Goal: Task Accomplishment & Management: Manage account settings

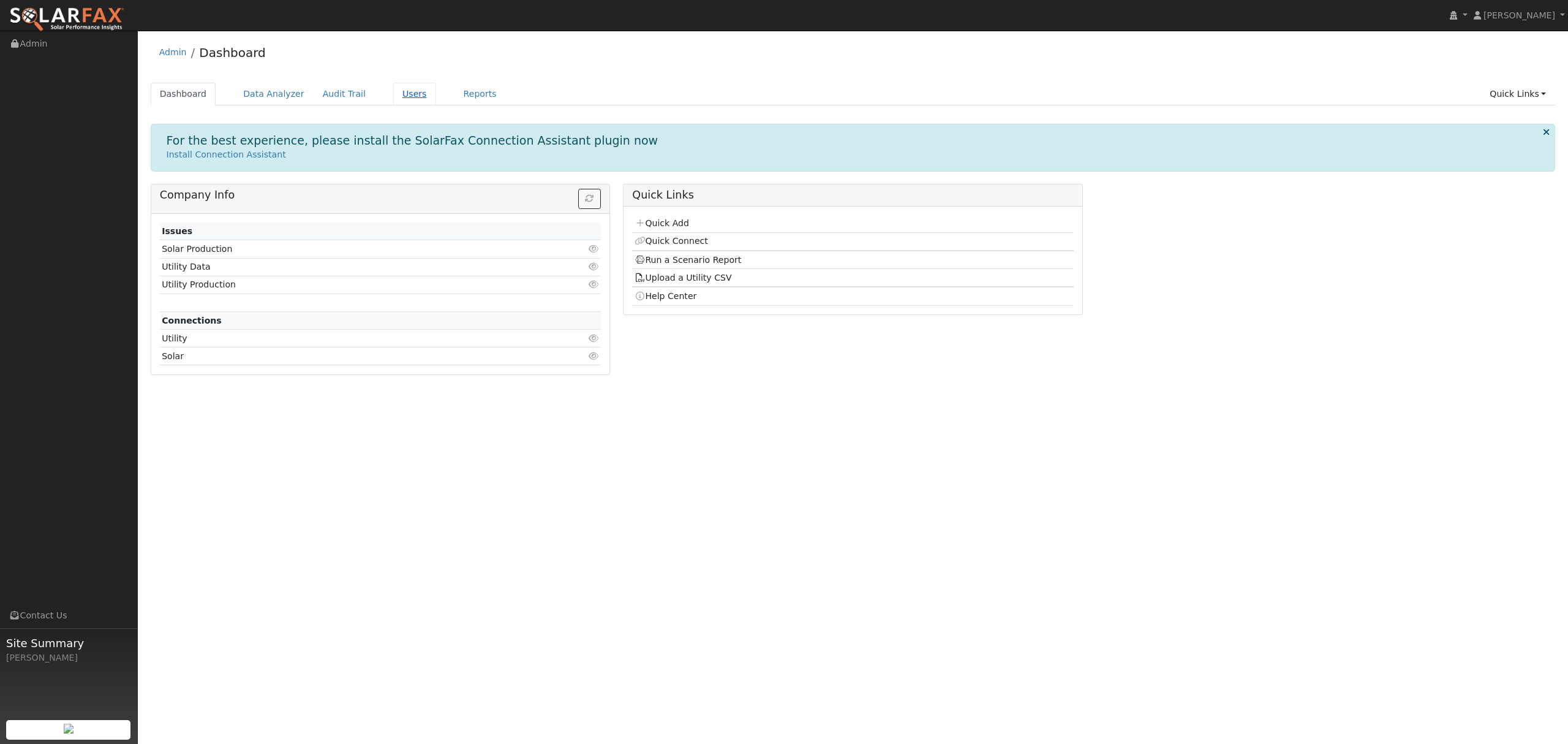
click at [405, 89] on link "Users" at bounding box center [415, 94] width 43 height 22
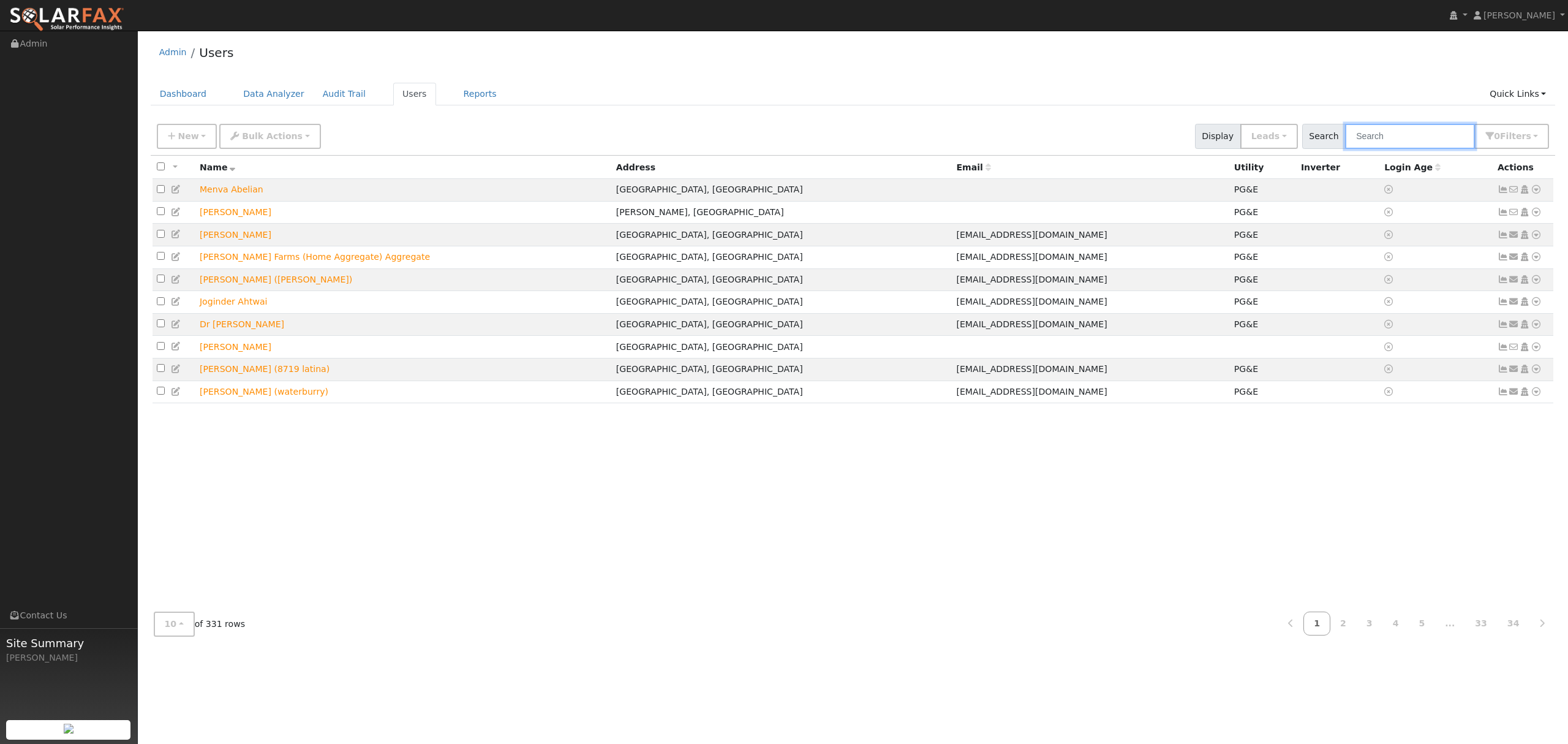
click at [1424, 132] on input "text" at bounding box center [1410, 136] width 130 height 25
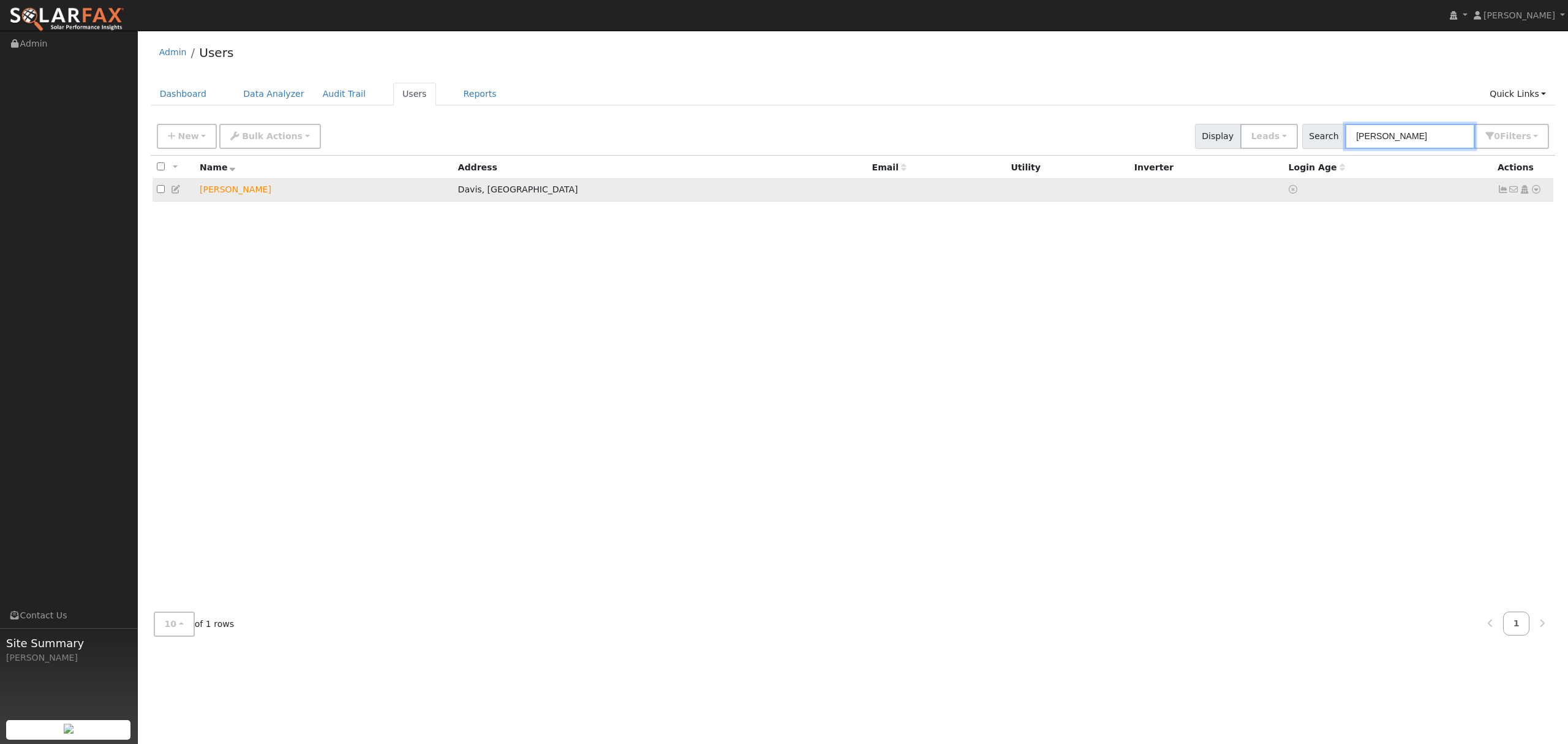
type input "rennie"
click at [1532, 193] on icon at bounding box center [1536, 190] width 11 height 9
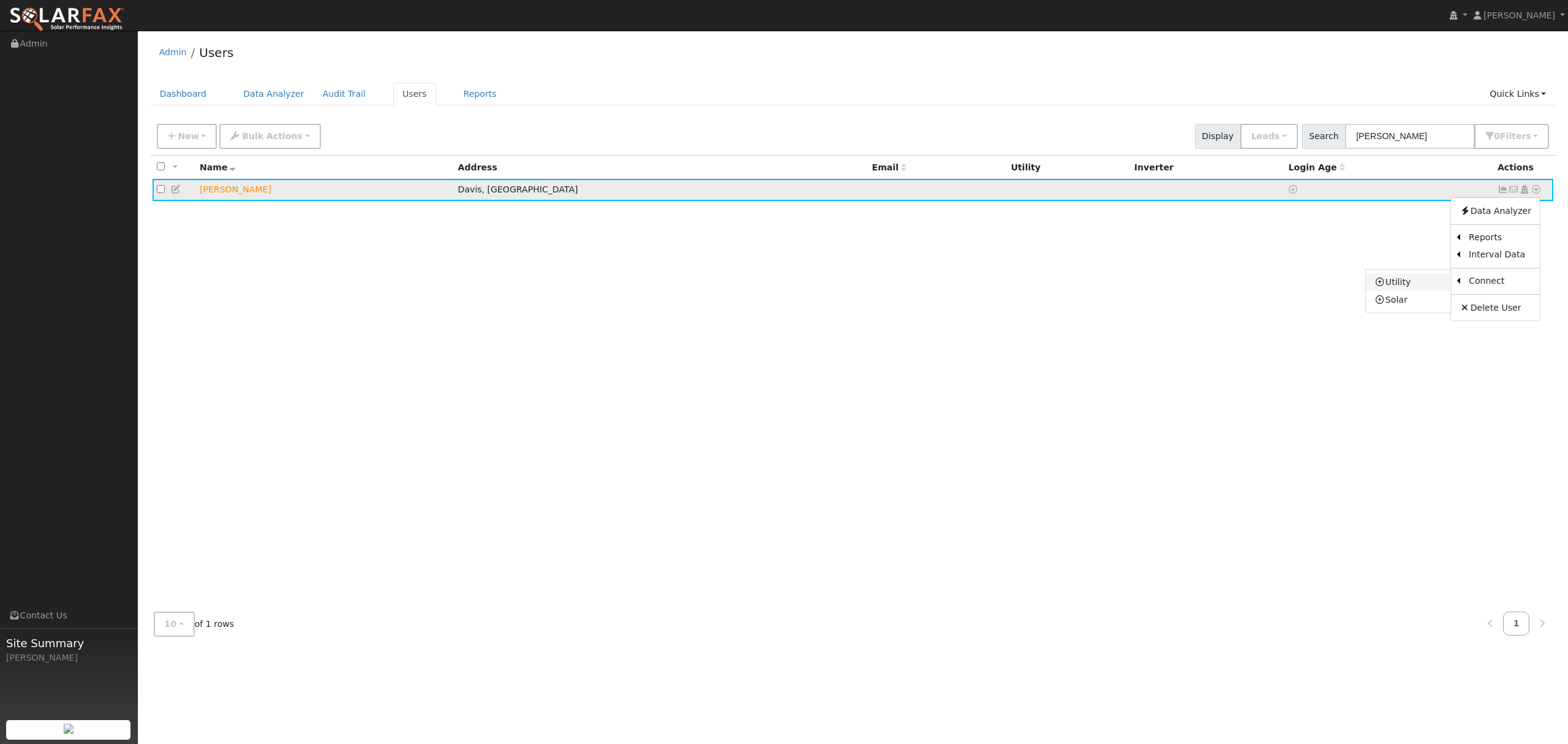
click at [1413, 280] on link "Utility" at bounding box center [1409, 282] width 85 height 17
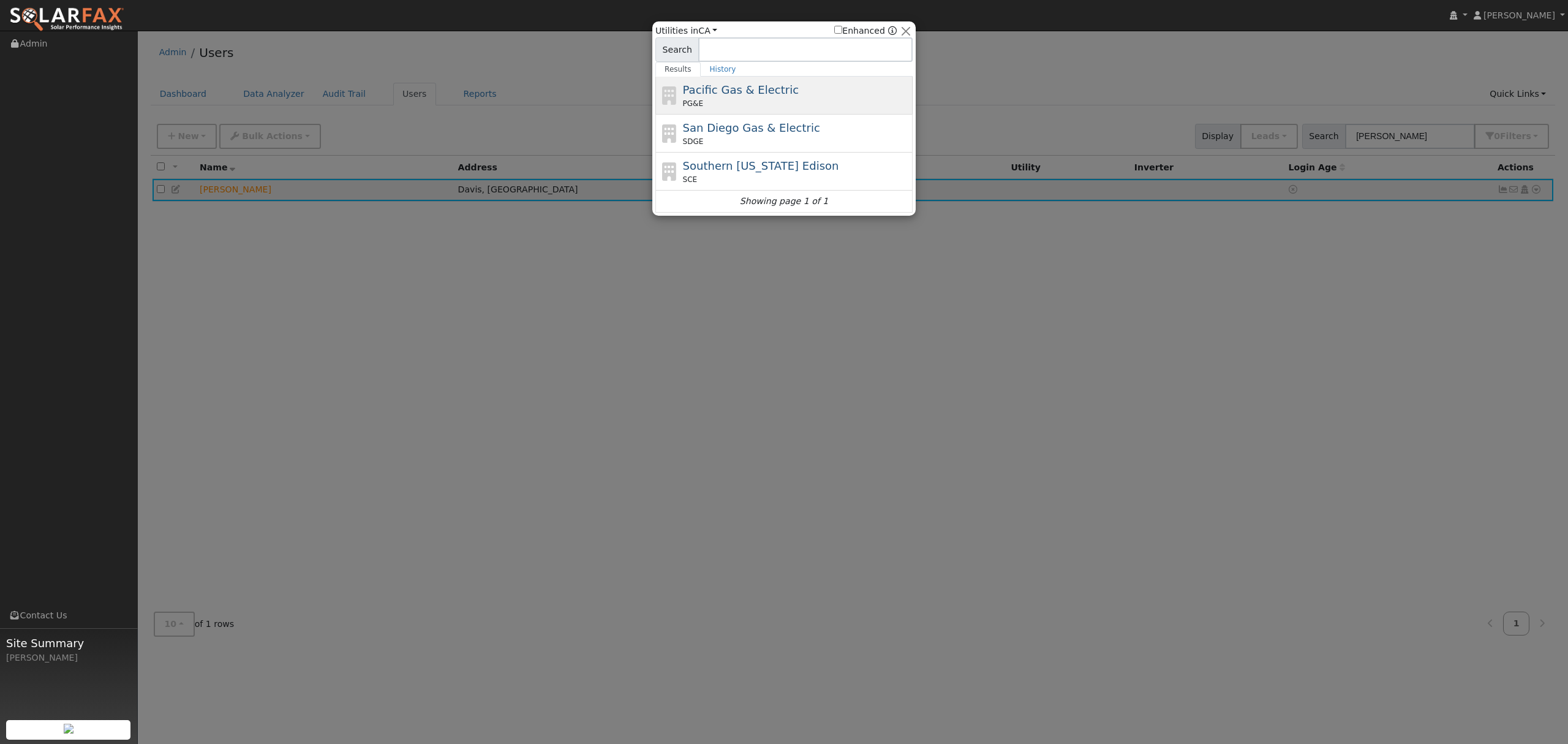
click at [752, 91] on span "Pacific Gas & Electric" at bounding box center [741, 89] width 116 height 13
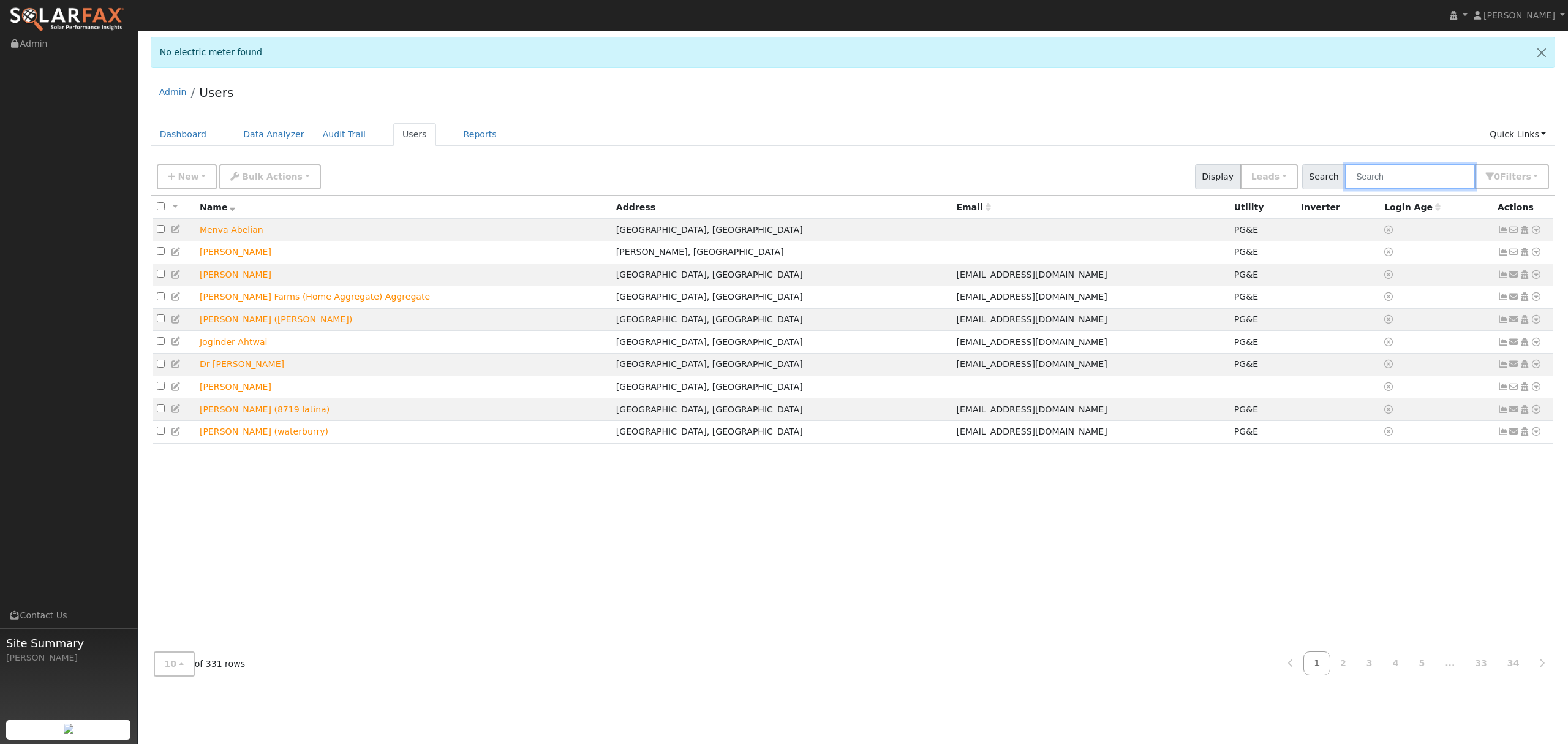
click at [1424, 180] on input "text" at bounding box center [1410, 177] width 130 height 25
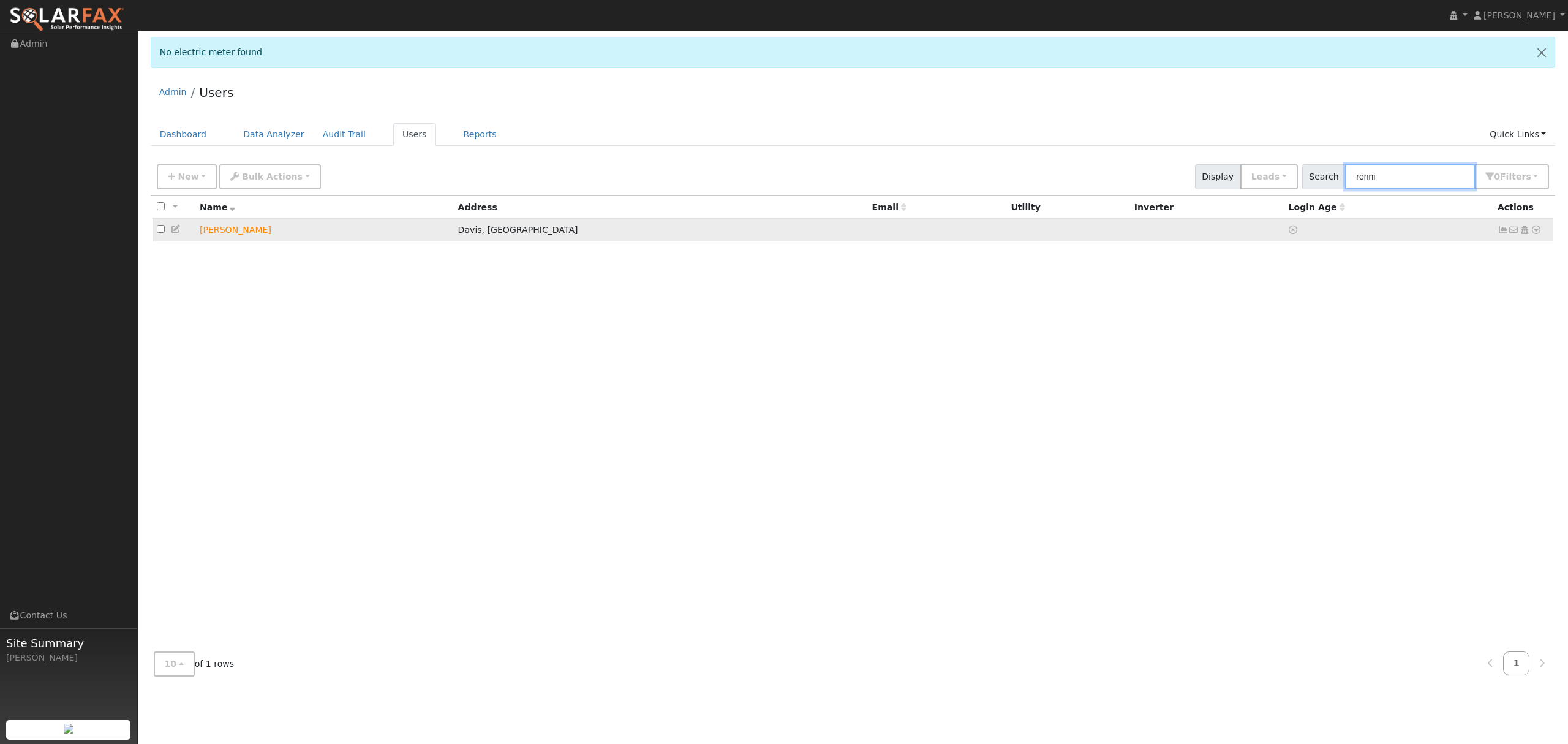
type input "renni"
click at [1538, 223] on td "No email address Send Email... Copy a Link Reset Password Open Access Data Anal…" at bounding box center [1524, 230] width 61 height 22
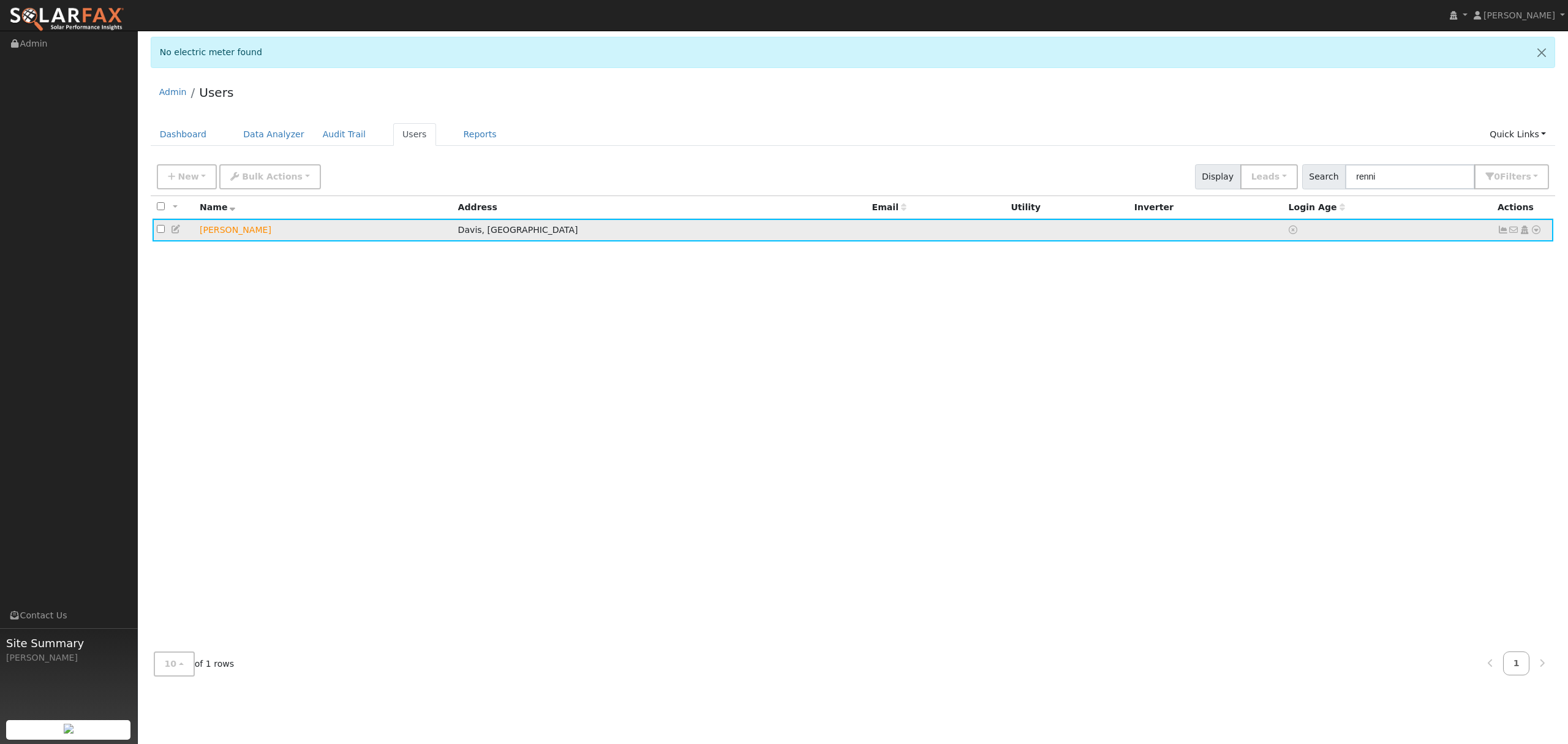
click at [1535, 228] on icon at bounding box center [1536, 230] width 11 height 9
click at [1412, 324] on link "Utility" at bounding box center [1409, 322] width 85 height 17
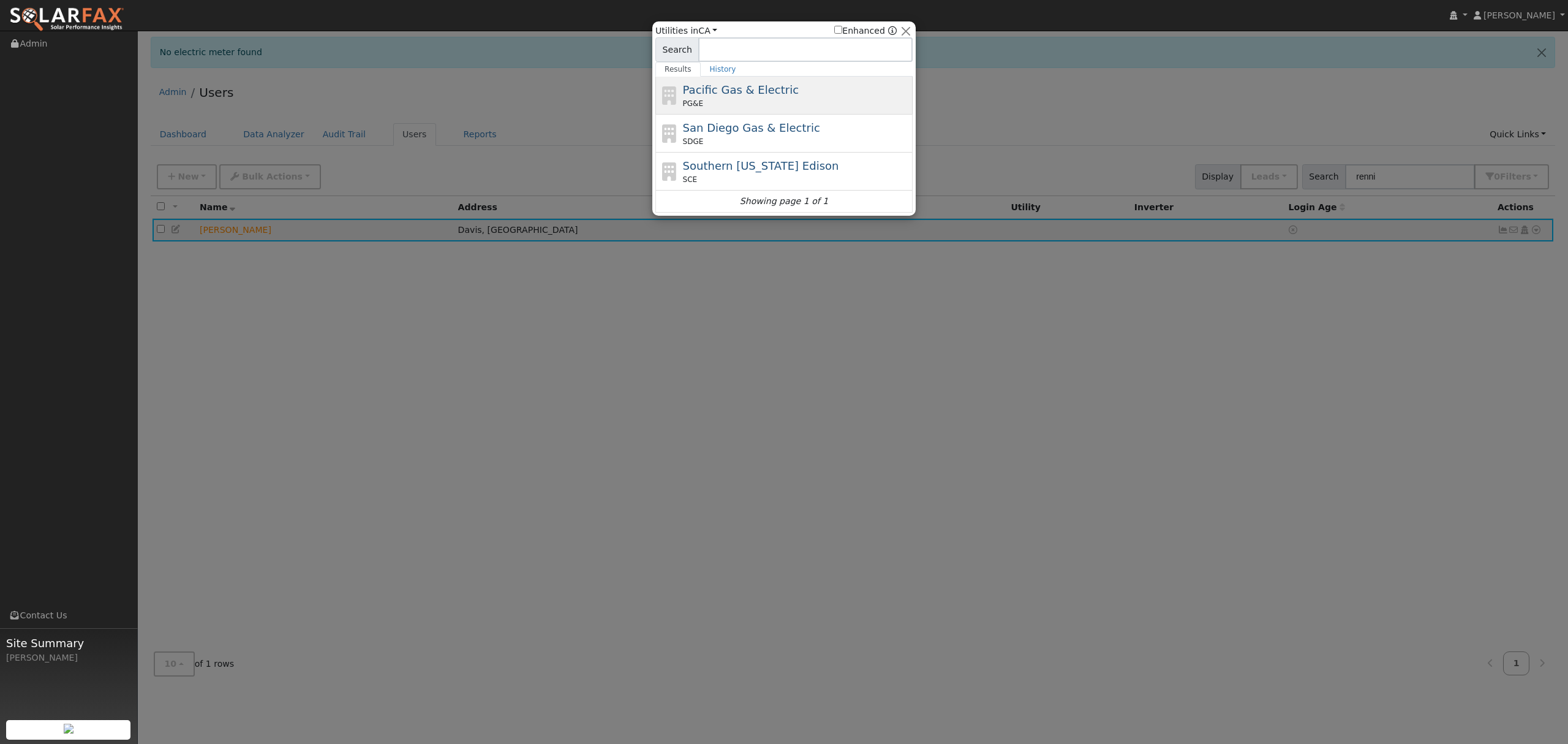
click at [676, 87] on icon at bounding box center [669, 95] width 21 height 19
